Goal: Task Accomplishment & Management: Manage account settings

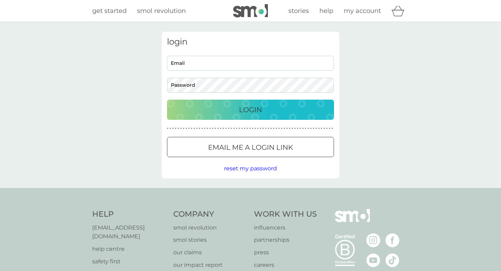
type input "rbbnicholls@gmail.com"
click at [258, 108] on p "Login" at bounding box center [250, 109] width 23 height 11
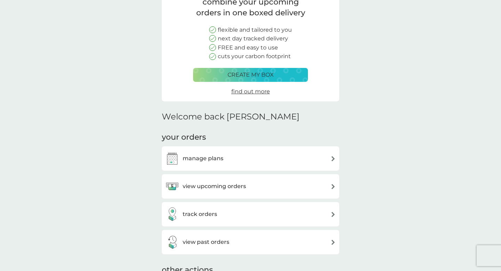
scroll to position [65, 0]
click at [217, 185] on h3 "view upcoming orders" at bounding box center [214, 185] width 63 height 9
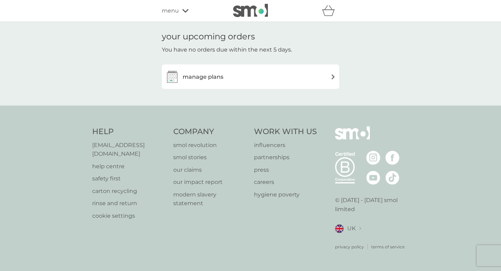
click at [242, 79] on div "manage plans" at bounding box center [250, 77] width 171 height 14
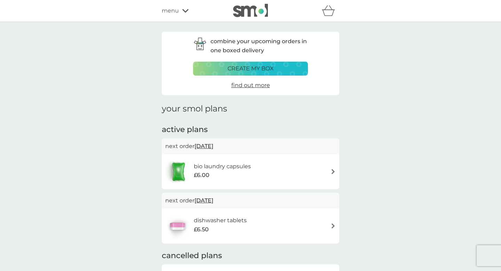
click at [183, 10] on icon at bounding box center [185, 10] width 6 height 3
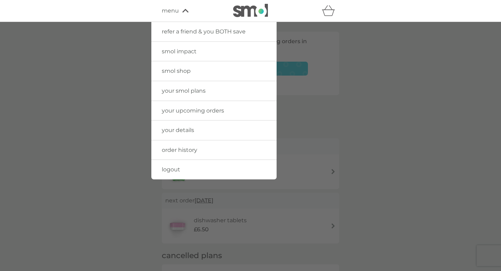
click at [177, 147] on span "order history" at bounding box center [179, 150] width 35 height 7
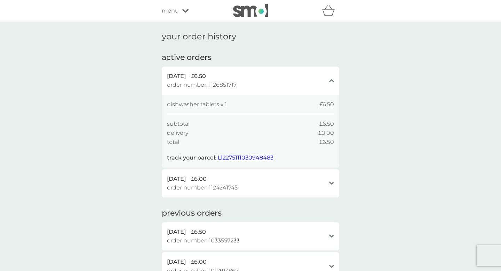
click at [303, 181] on div "[DATE] £6.00" at bounding box center [246, 178] width 159 height 9
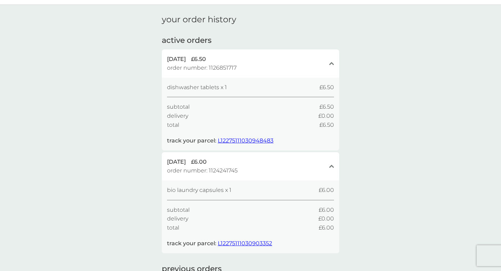
scroll to position [11, 0]
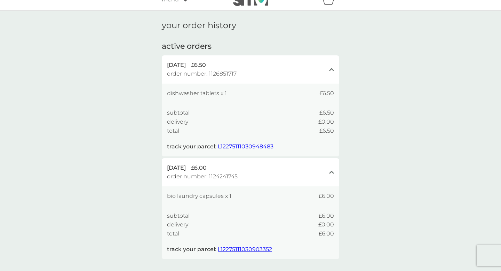
click at [244, 146] on span "L12275111030948483" at bounding box center [246, 146] width 56 height 7
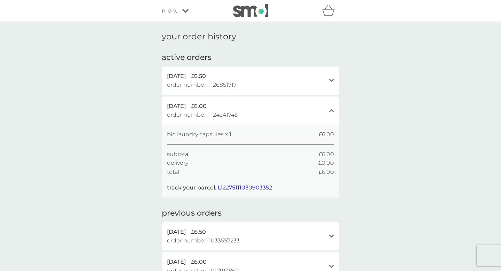
scroll to position [136, 0]
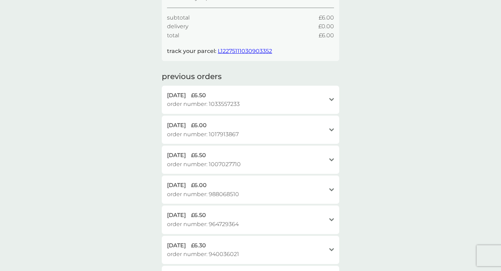
click at [223, 95] on div "[DATE] £6.50" at bounding box center [246, 95] width 159 height 9
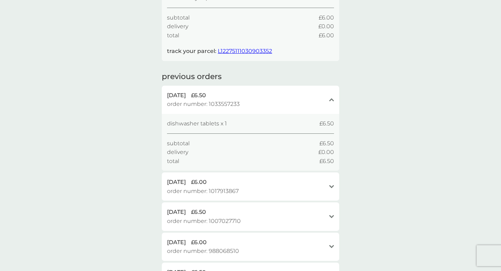
click at [234, 97] on div "[DATE] £6.50" at bounding box center [246, 95] width 159 height 9
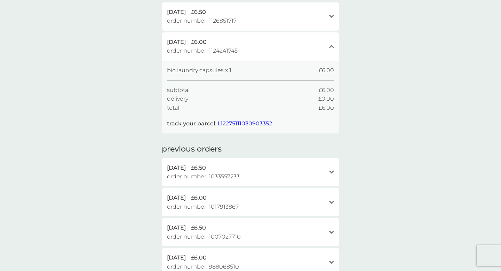
scroll to position [0, 0]
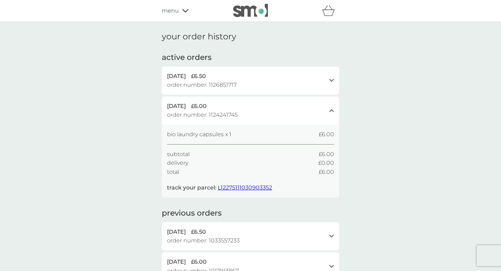
click at [181, 10] on div "menu" at bounding box center [191, 10] width 59 height 9
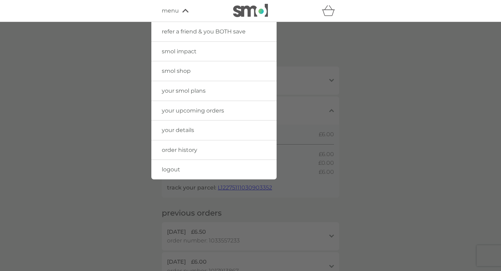
click at [188, 88] on span "your smol plans" at bounding box center [184, 90] width 44 height 7
